Goal: Task Accomplishment & Management: Manage account settings

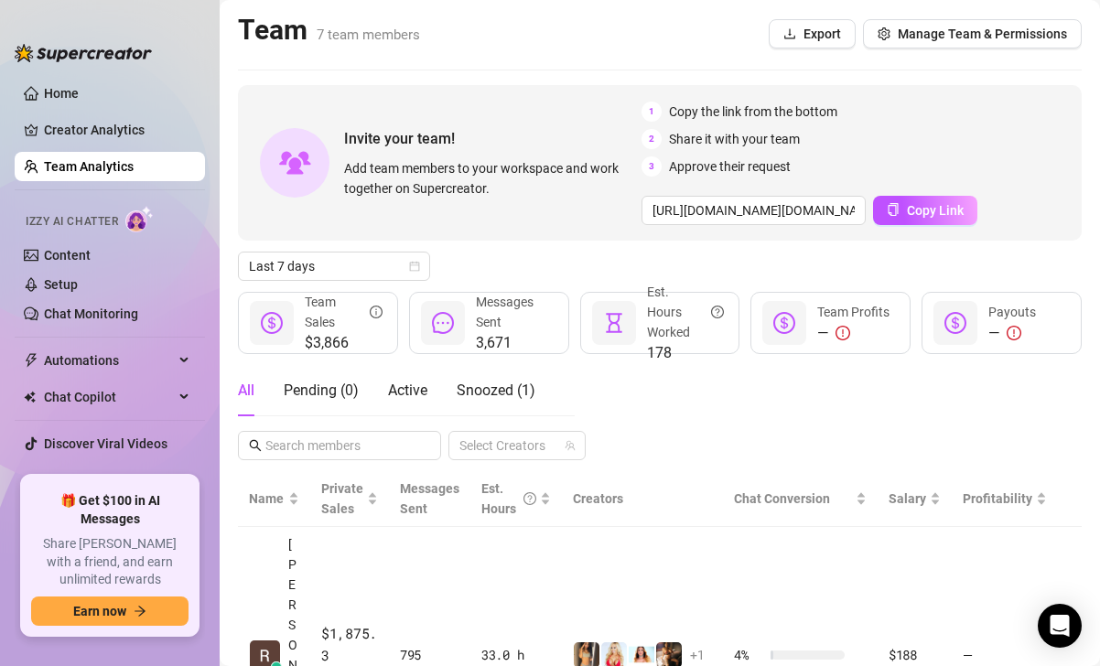
scroll to position [16, 0]
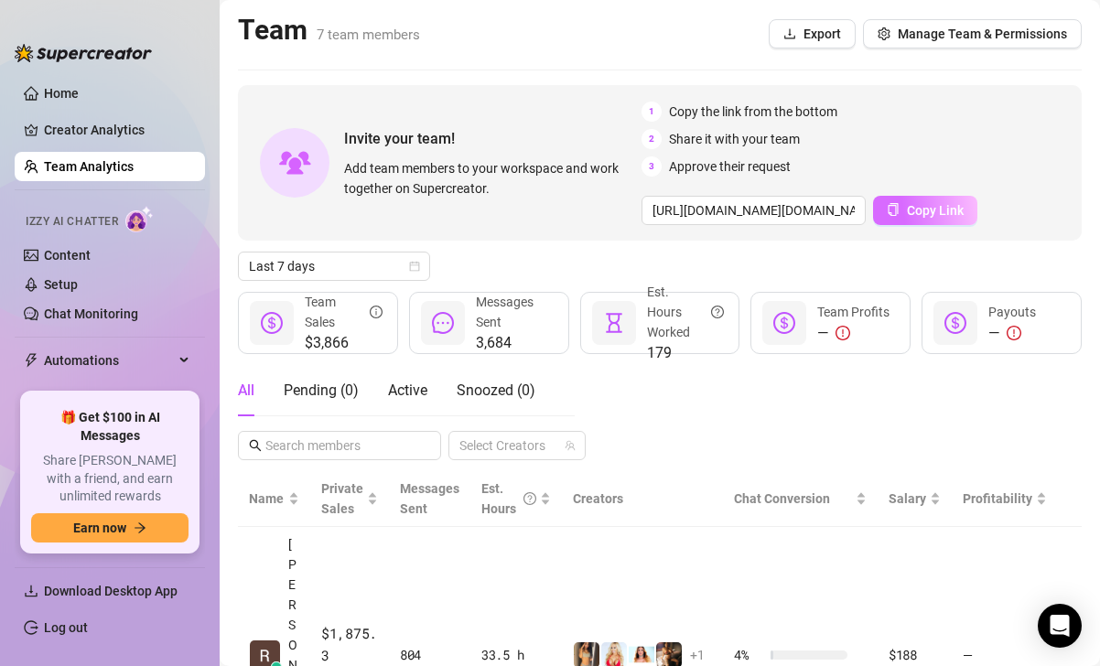
click at [888, 210] on icon "copy" at bounding box center [893, 209] width 13 height 13
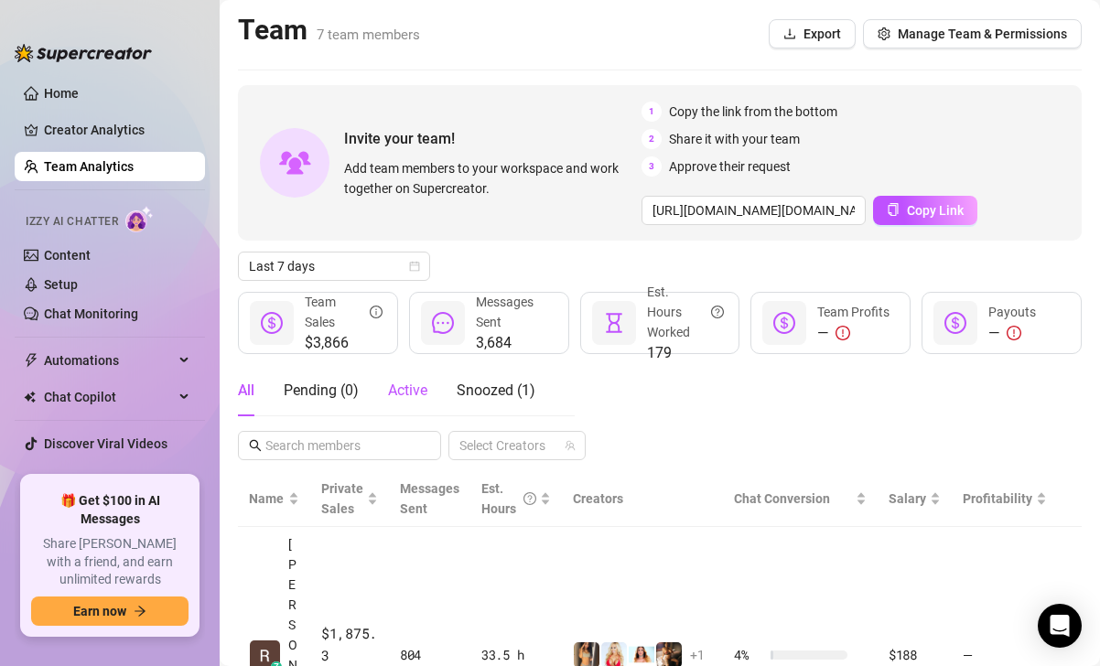
click at [411, 398] on span "Active" at bounding box center [407, 390] width 39 height 17
click at [324, 397] on div "Pending ( 0 )" at bounding box center [321, 391] width 75 height 22
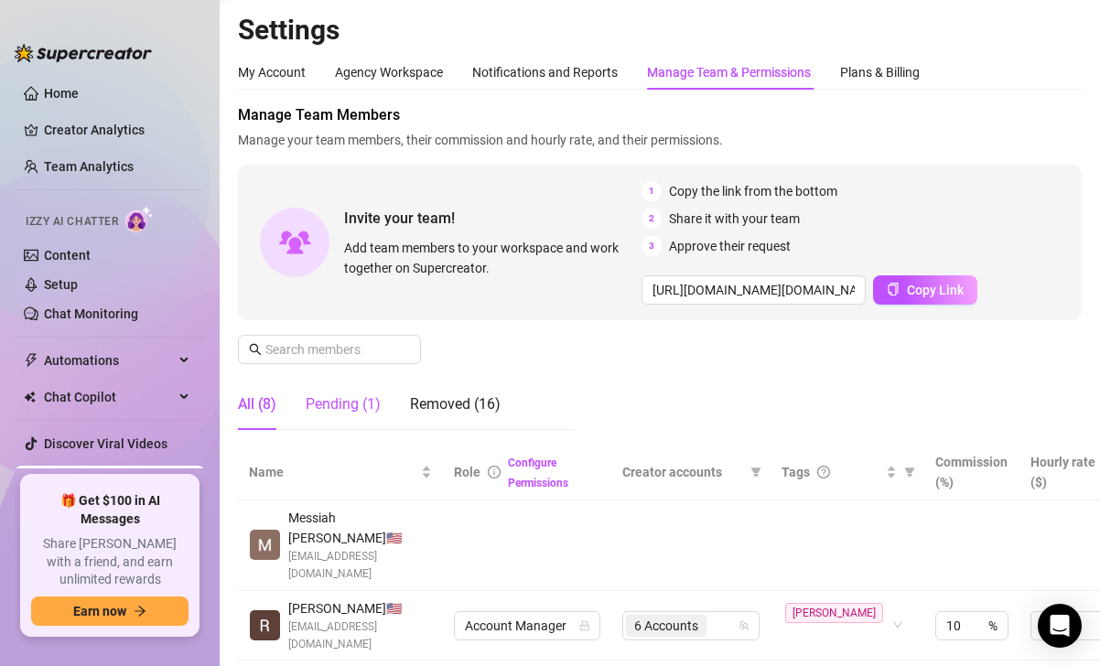
click at [356, 415] on div "Pending (1)" at bounding box center [343, 405] width 75 height 22
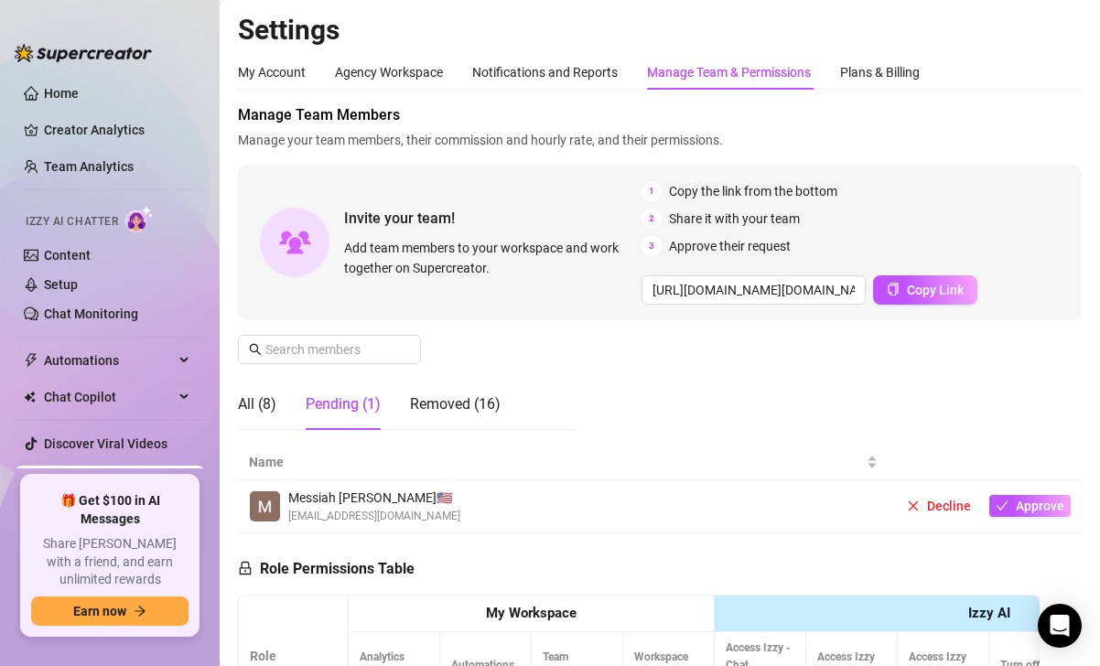
scroll to position [78, 0]
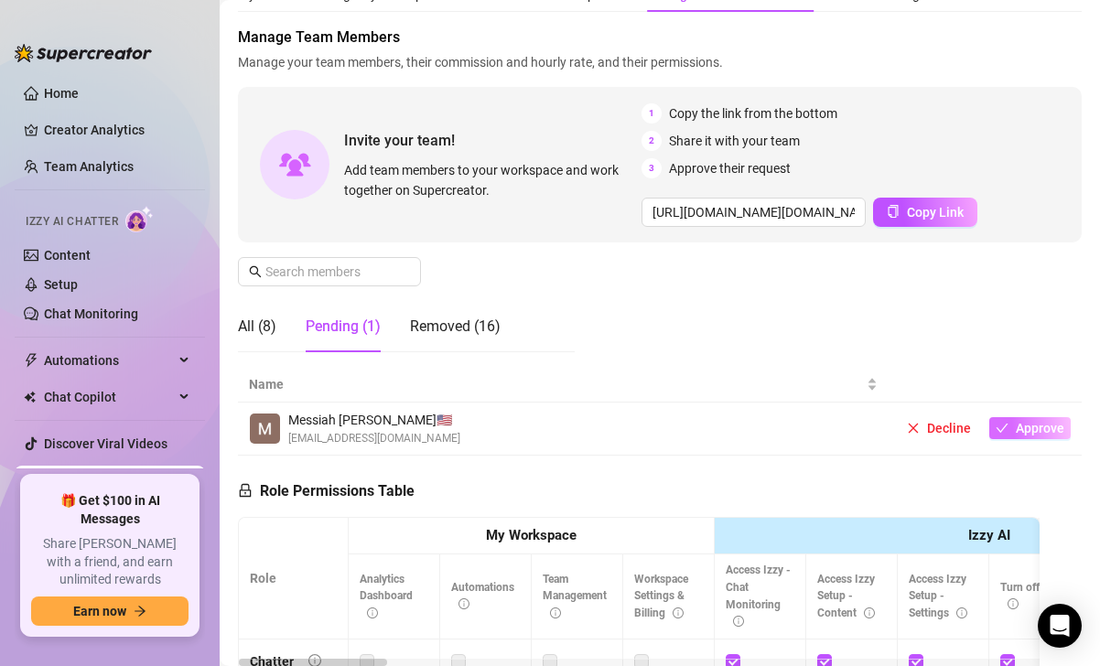
click at [1018, 426] on span "Approve" at bounding box center [1040, 428] width 49 height 15
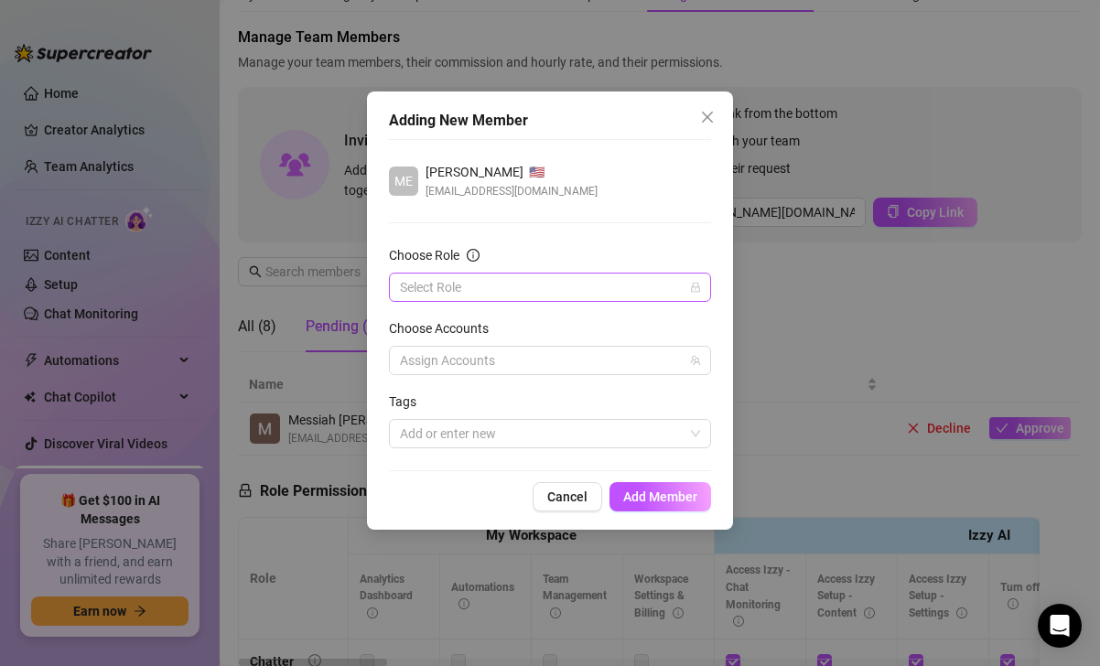
click at [538, 298] on input "Choose Role" at bounding box center [542, 287] width 284 height 27
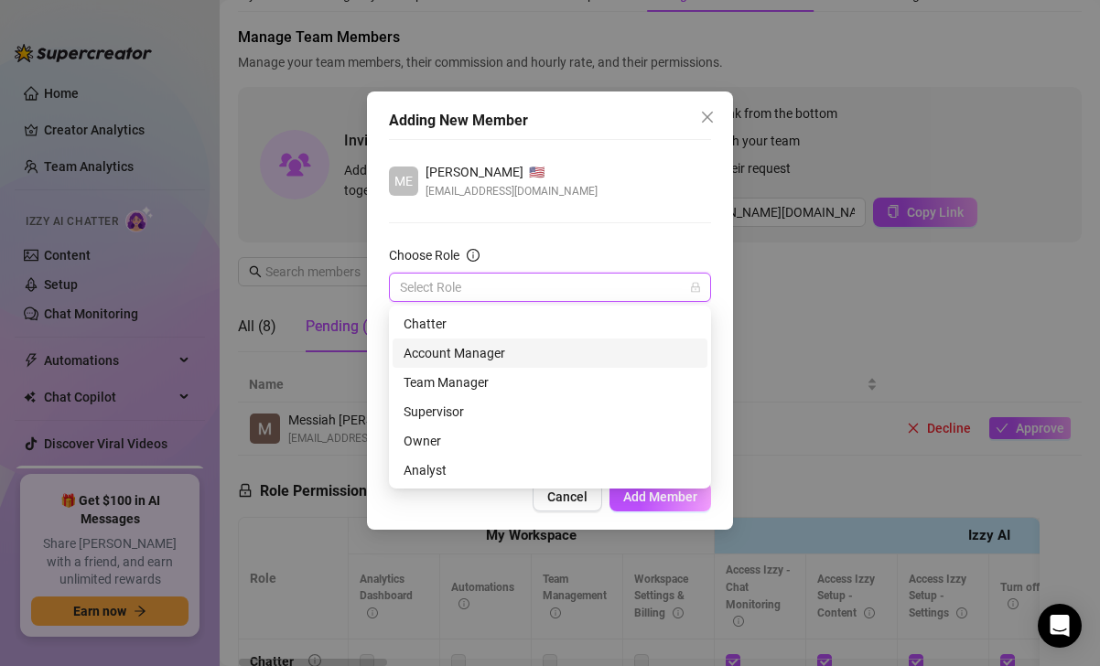
click at [464, 358] on div "Account Manager" at bounding box center [550, 353] width 293 height 20
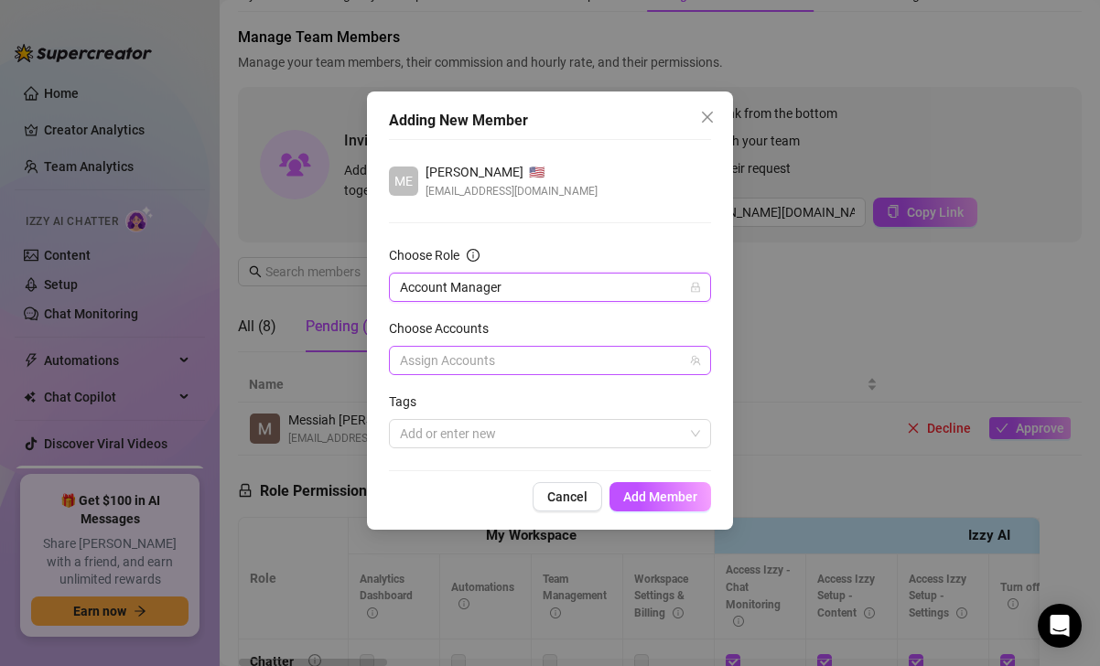
click at [468, 359] on div at bounding box center [541, 361] width 296 height 26
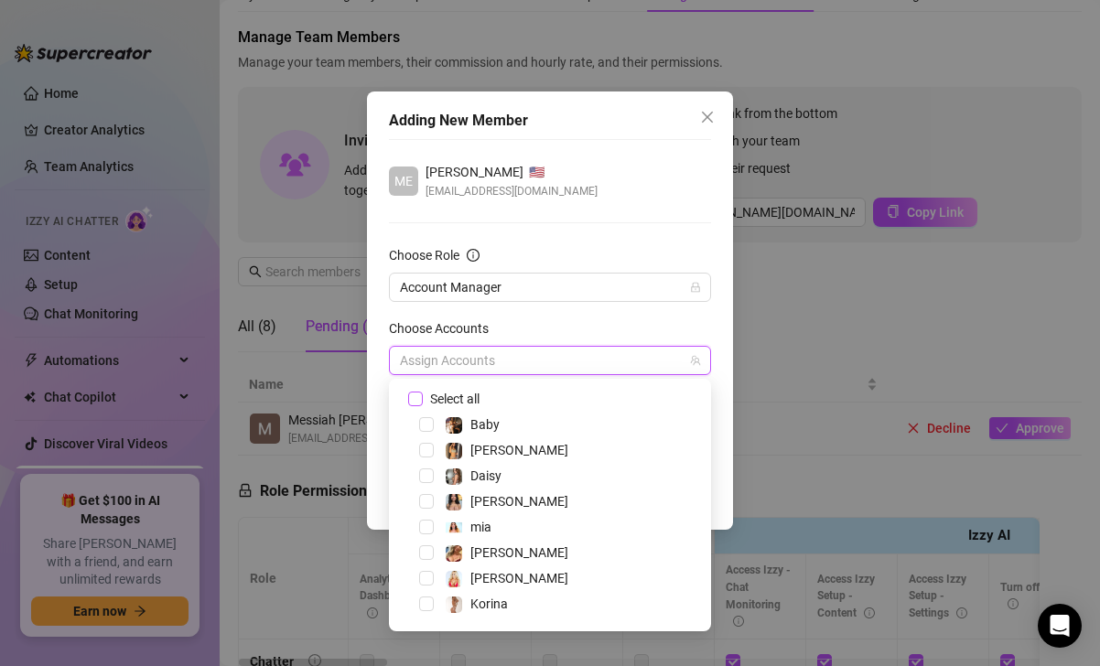
click at [462, 395] on span "Select all" at bounding box center [455, 399] width 64 height 20
click at [421, 395] on input "Select all" at bounding box center [414, 398] width 13 height 13
click at [424, 481] on span "Select tree node" at bounding box center [426, 476] width 15 height 15
checkbox input "false"
click at [427, 507] on span "Select tree node" at bounding box center [426, 501] width 15 height 15
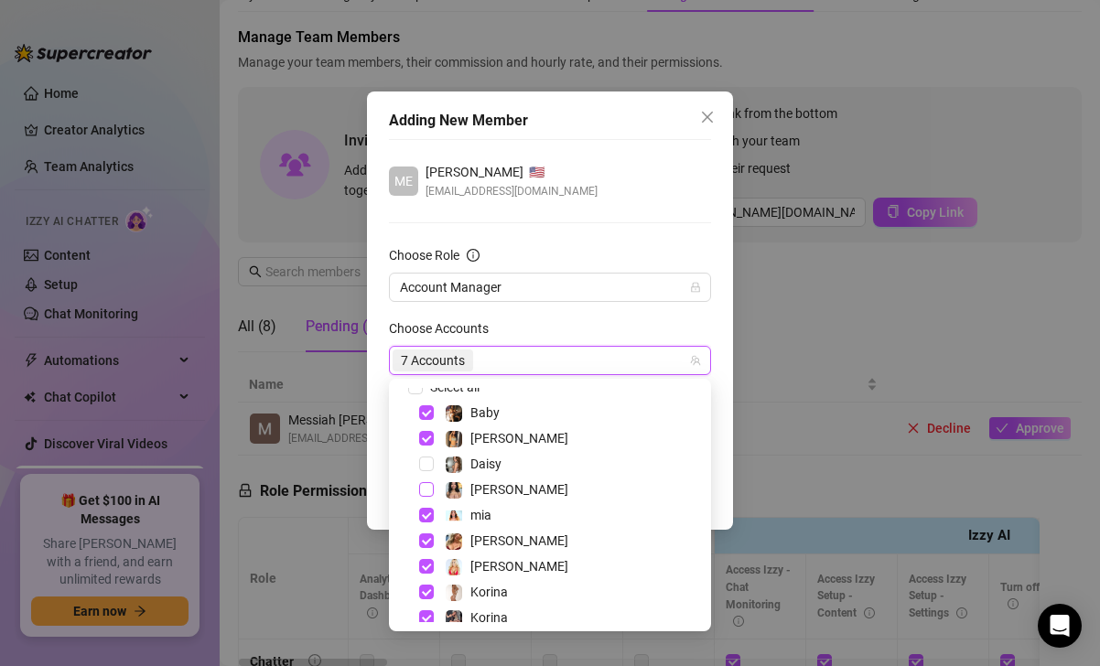
scroll to position [22, 0]
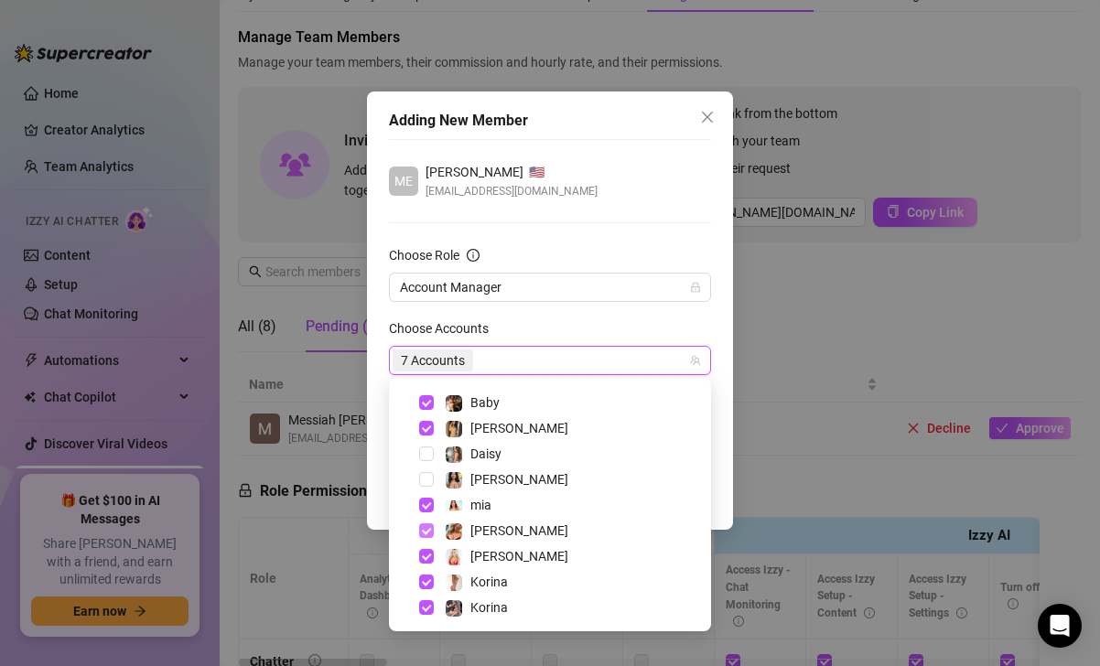
click at [430, 534] on span "Select tree node" at bounding box center [426, 530] width 15 height 15
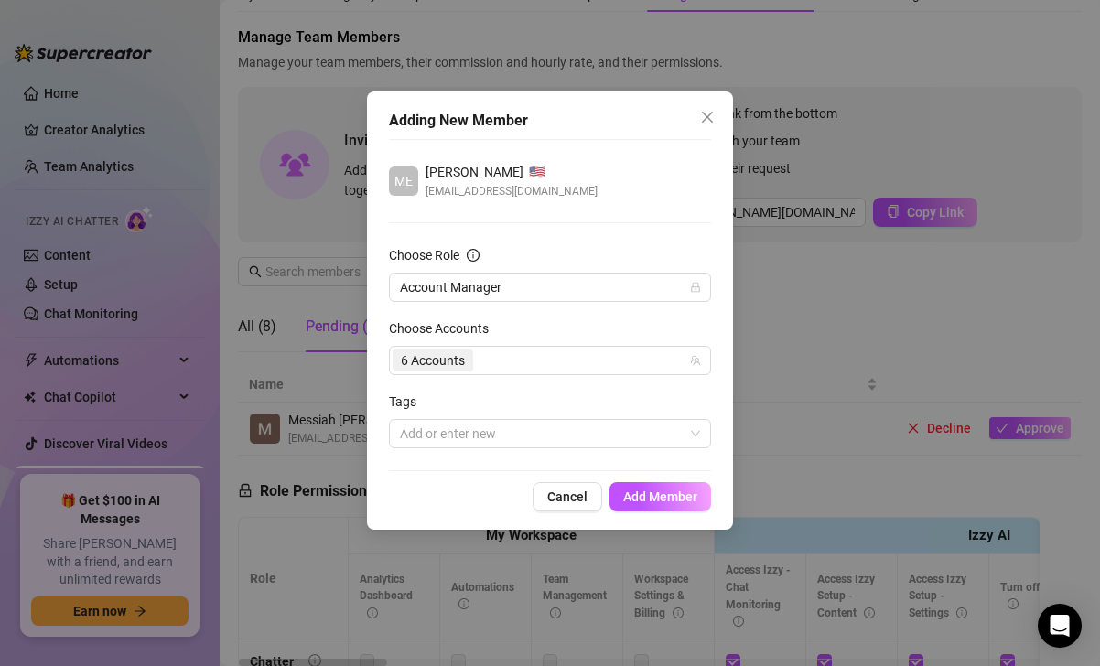
click at [593, 342] on div "Choose Accounts" at bounding box center [550, 331] width 322 height 27
click at [673, 497] on span "Add Member" at bounding box center [660, 497] width 74 height 15
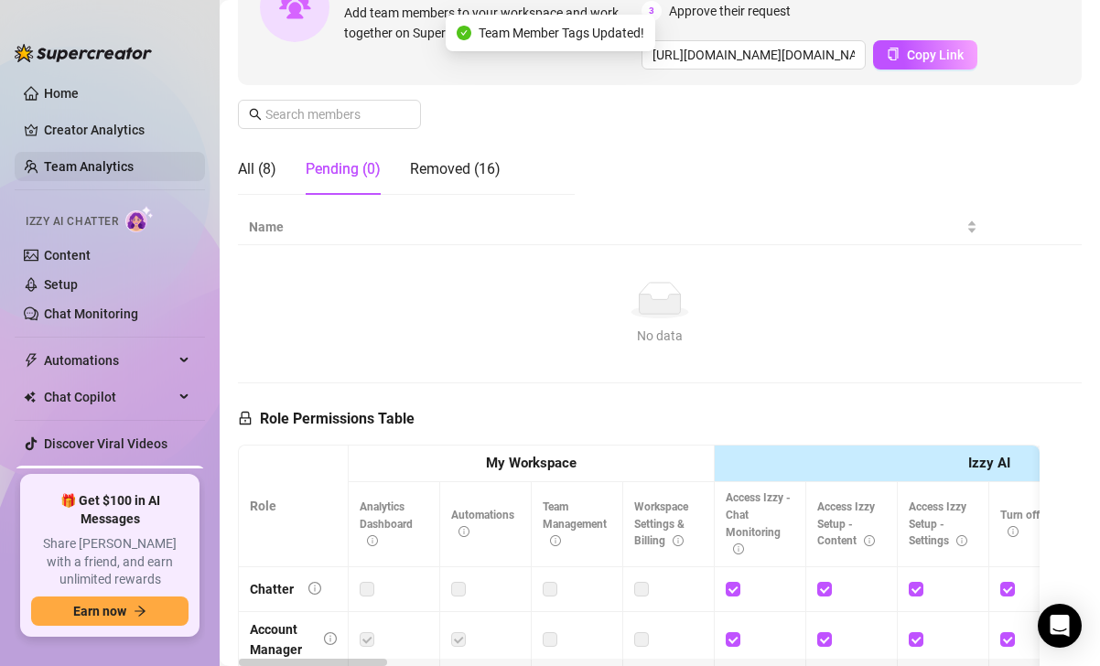
scroll to position [197, 0]
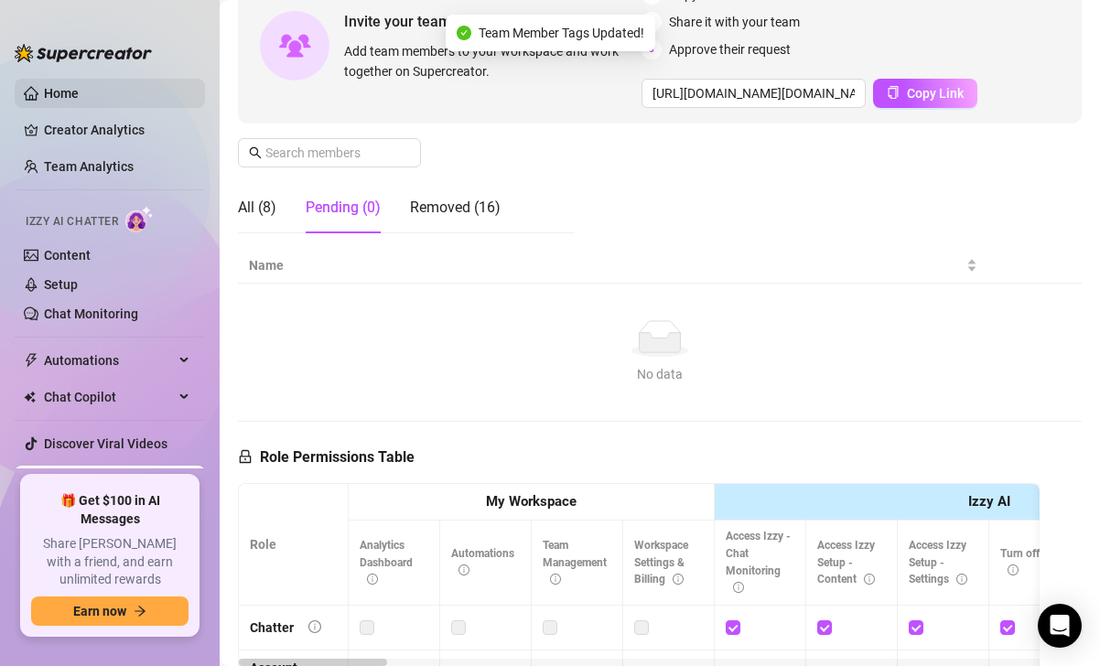
click at [60, 92] on link "Home" at bounding box center [61, 93] width 35 height 15
